Goal: Task Accomplishment & Management: Use online tool/utility

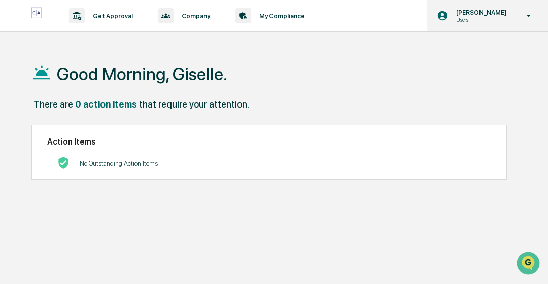
click at [486, 18] on p "Users" at bounding box center [480, 19] width 64 height 7
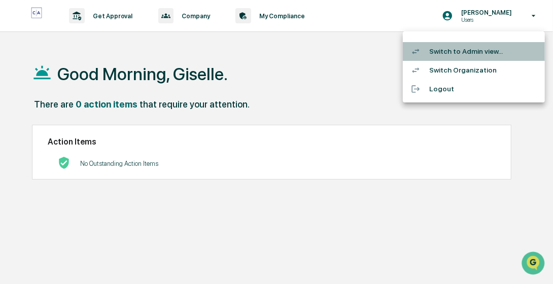
click at [482, 54] on li "Switch to Admin view..." at bounding box center [474, 51] width 142 height 19
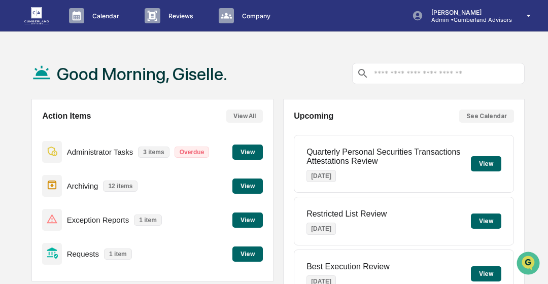
click at [250, 252] on button "View" at bounding box center [247, 253] width 30 height 15
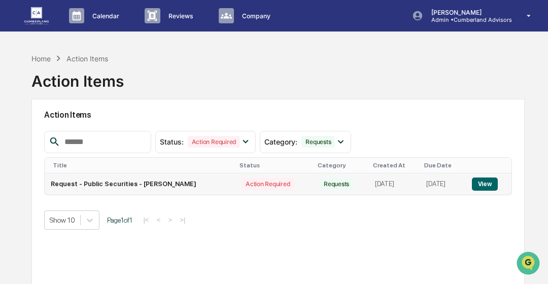
click at [491, 184] on button "View" at bounding box center [485, 183] width 26 height 13
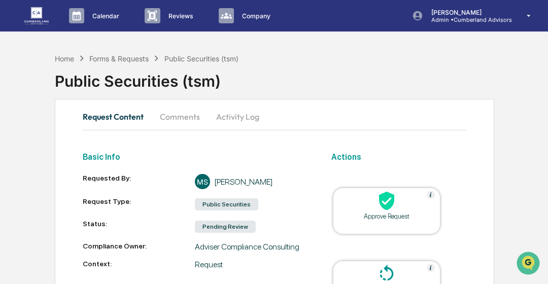
scroll to position [214, 0]
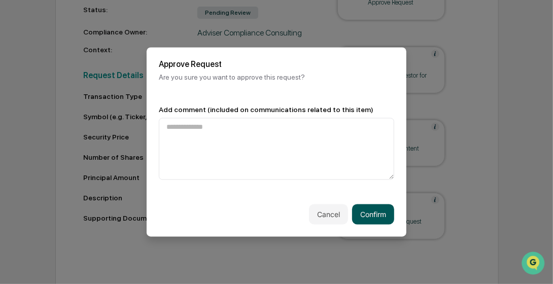
click at [353, 218] on button "Confirm" at bounding box center [373, 214] width 42 height 20
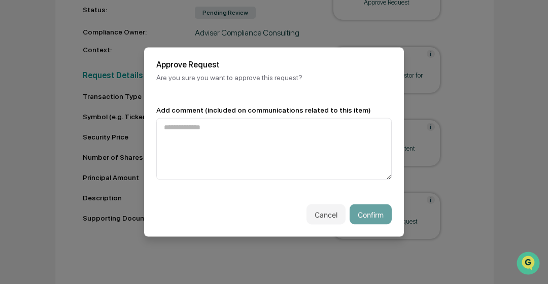
scroll to position [180, 0]
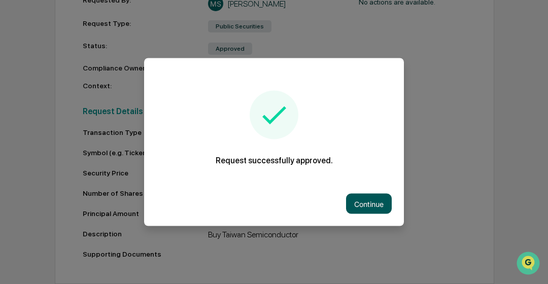
click at [361, 201] on button "Continue" at bounding box center [369, 204] width 46 height 20
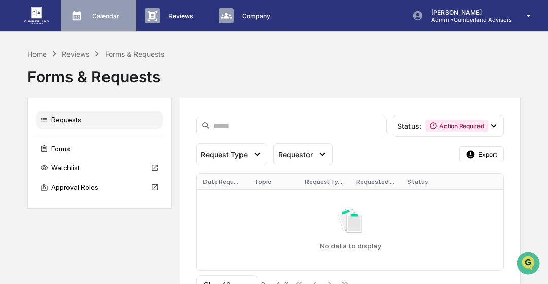
click at [113, 17] on p "Calendar" at bounding box center [104, 16] width 40 height 8
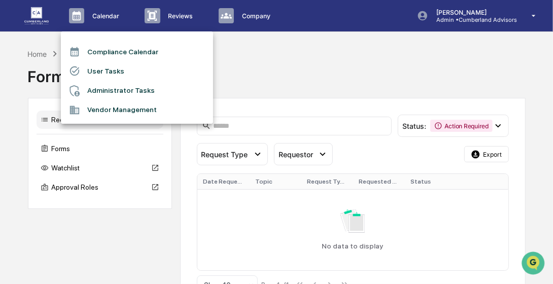
click at [110, 84] on li "Administrator Tasks" at bounding box center [137, 90] width 152 height 19
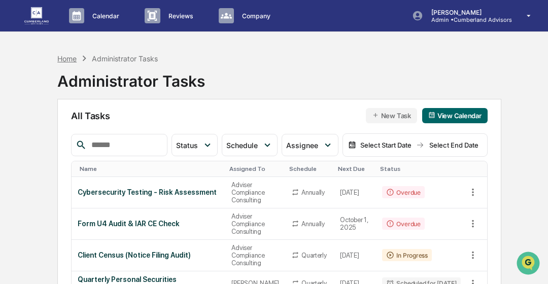
click at [67, 61] on div "Home" at bounding box center [66, 58] width 19 height 9
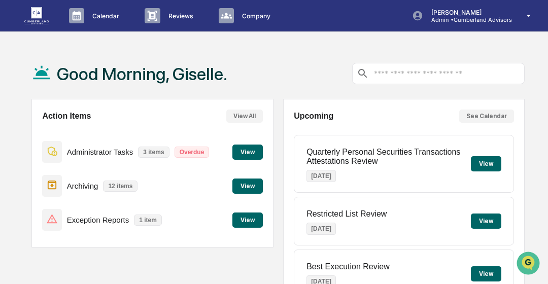
click at [250, 227] on button "View" at bounding box center [247, 219] width 30 height 15
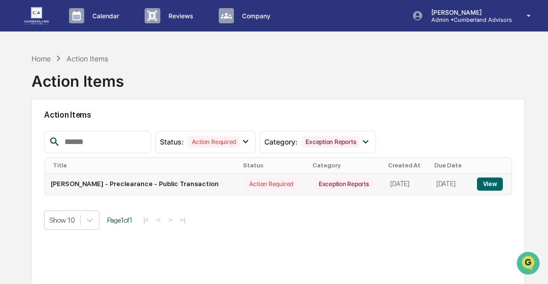
click at [489, 181] on button "View" at bounding box center [490, 183] width 26 height 13
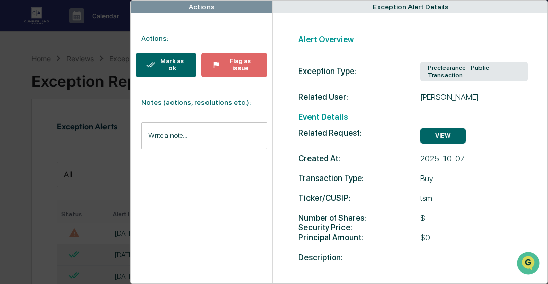
click at [168, 74] on button "Mark as ok" at bounding box center [166, 65] width 60 height 24
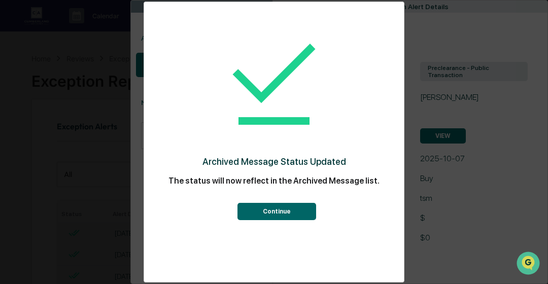
click at [252, 220] on button "Continue" at bounding box center [276, 211] width 79 height 17
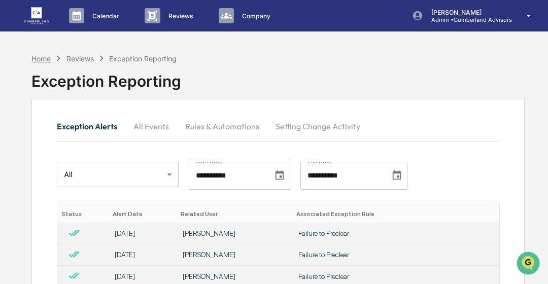
click at [40, 59] on div "Home" at bounding box center [40, 58] width 19 height 9
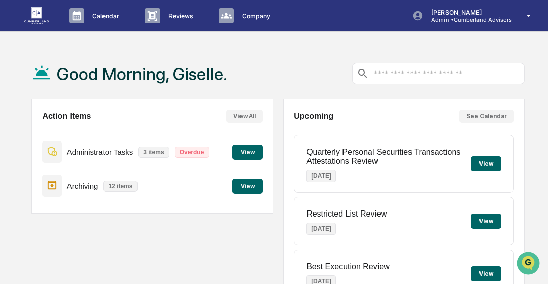
click at [248, 156] on button "View" at bounding box center [247, 152] width 30 height 15
